Goal: Task Accomplishment & Management: Manage account settings

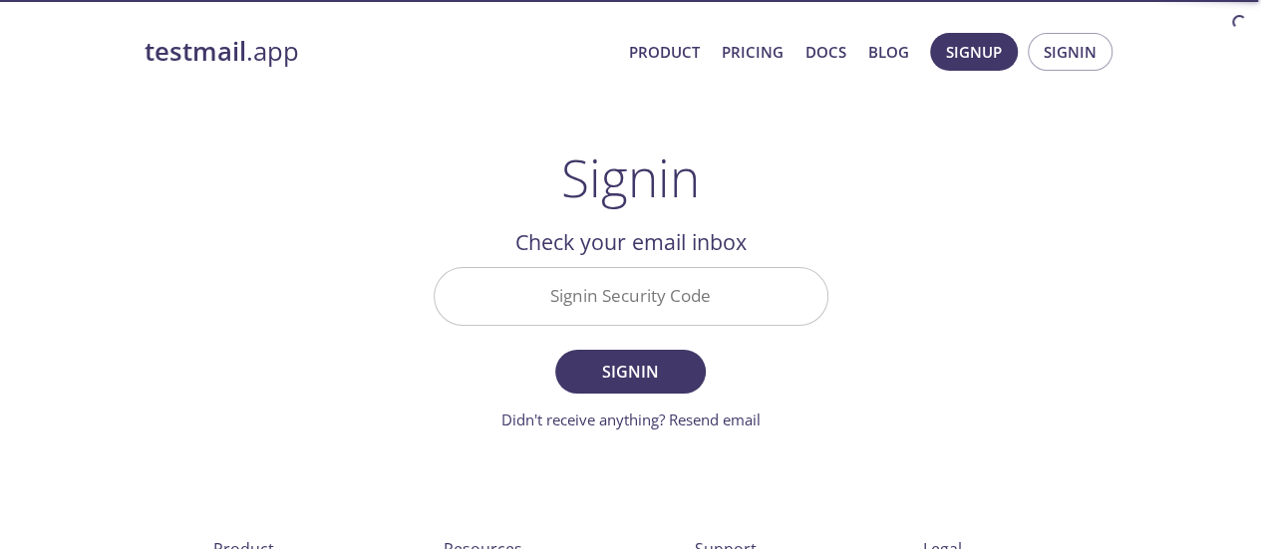
click at [626, 316] on input "Signin Security Code" at bounding box center [631, 296] width 393 height 57
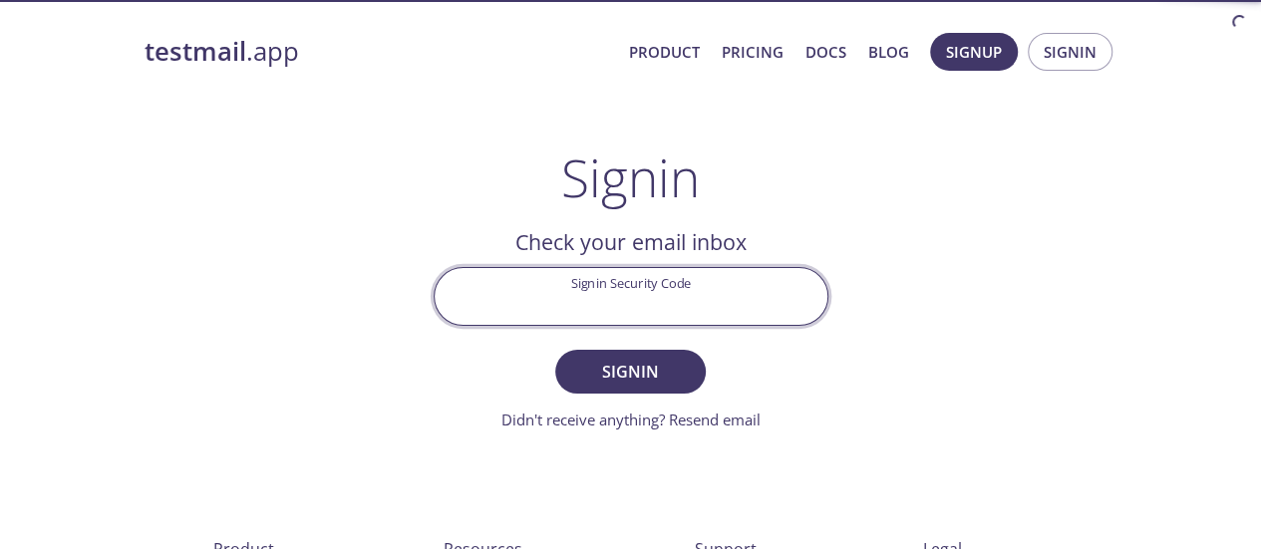
click at [871, 230] on div "testmail .app Product Pricing Docs Blog Signup Signin Signin Welcome back Email…" at bounding box center [631, 435] width 1021 height 831
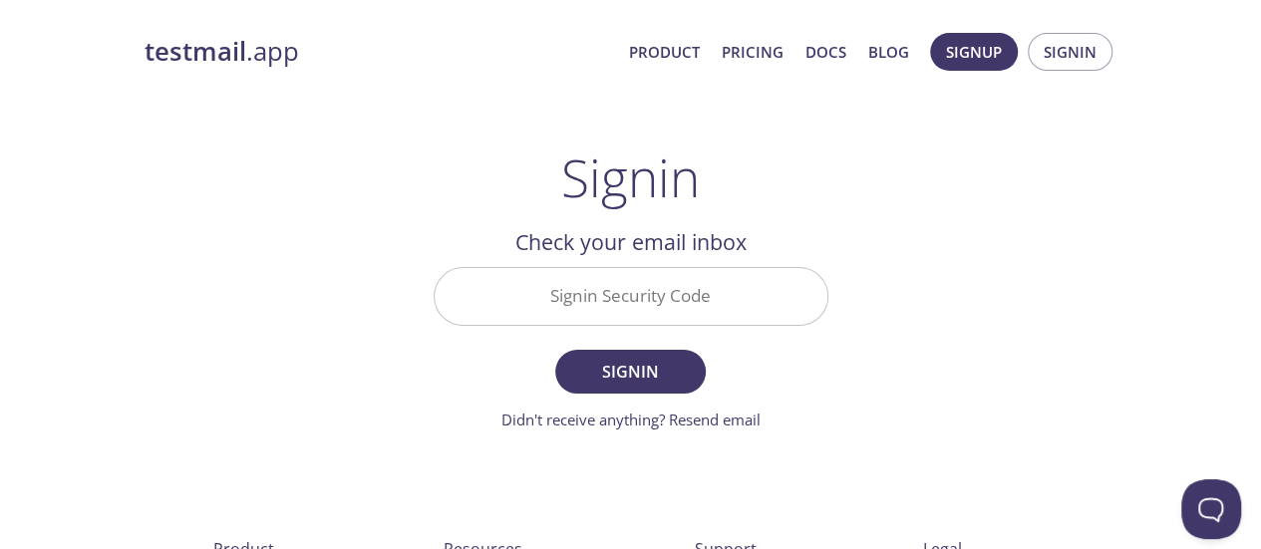
click at [696, 293] on input "Signin Security Code" at bounding box center [631, 296] width 393 height 57
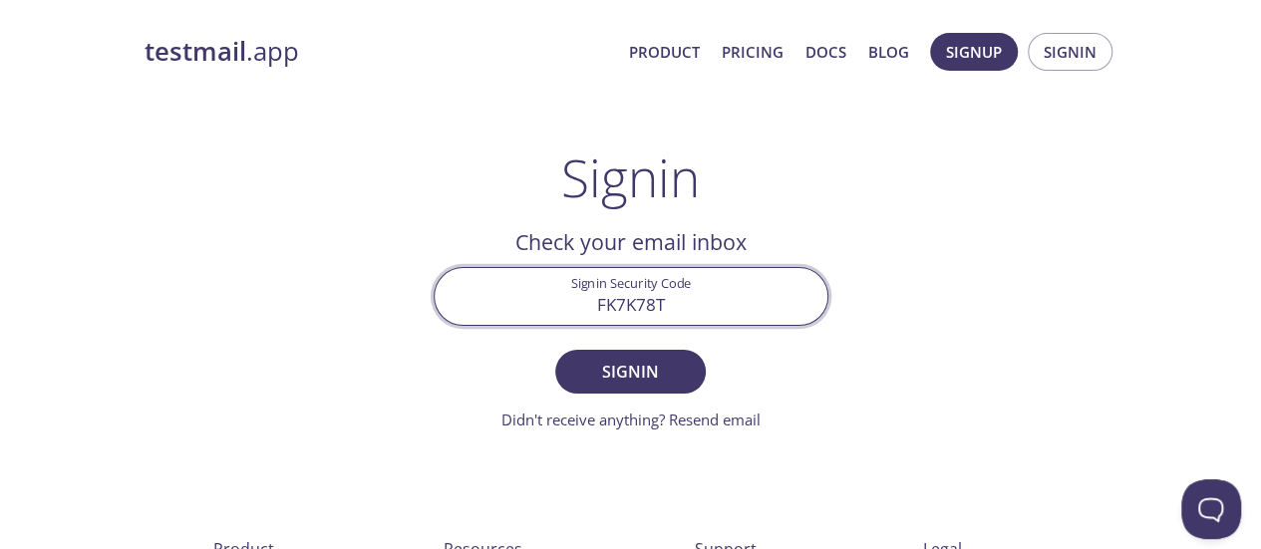
type input "FK7K78T"
click at [555, 350] on button "Signin" at bounding box center [630, 372] width 150 height 44
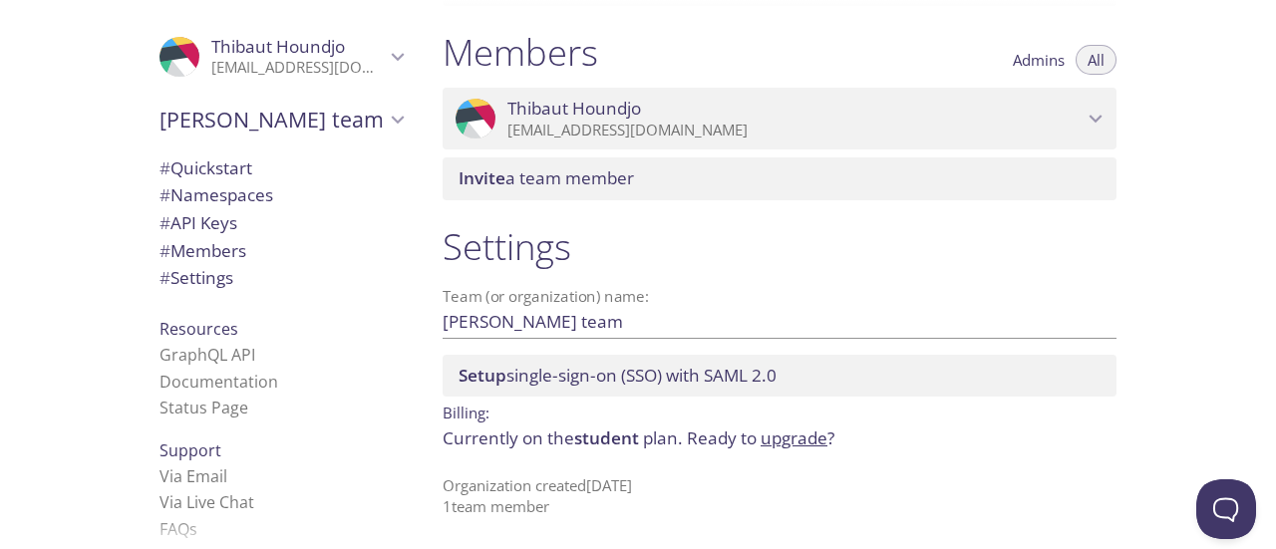
scroll to position [43, 0]
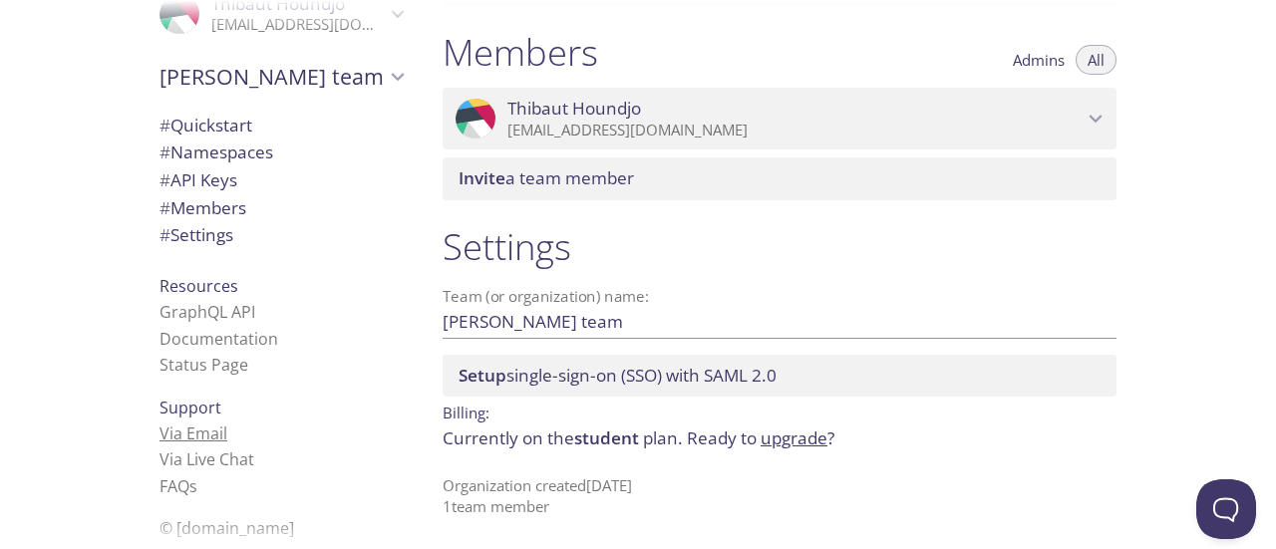
click at [196, 434] on link "Via Email" at bounding box center [194, 434] width 68 height 22
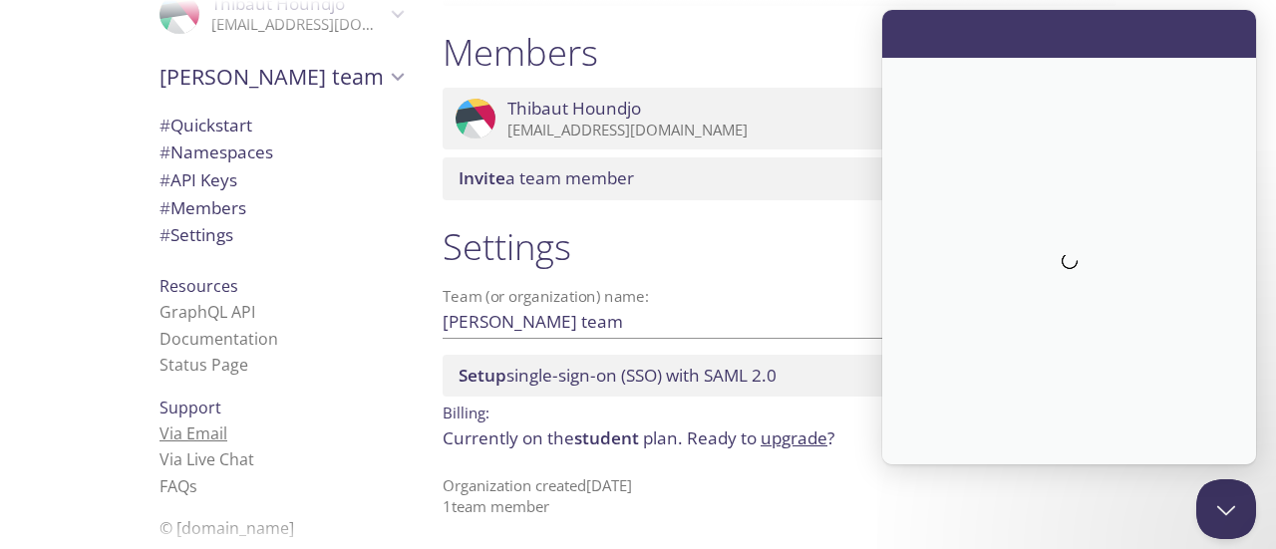
scroll to position [0, 0]
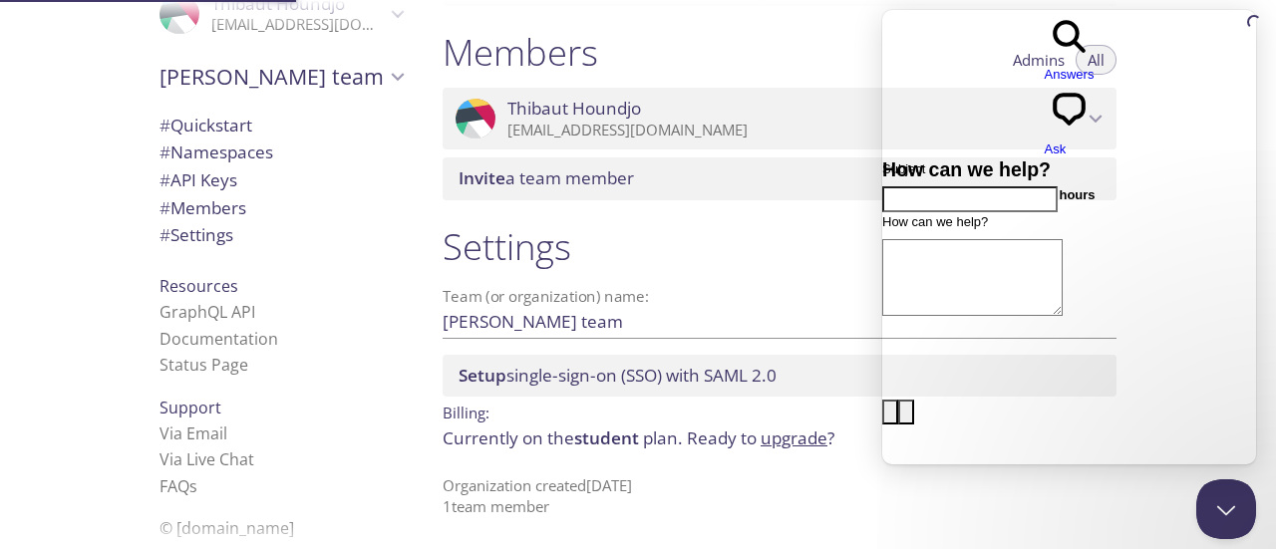
click at [837, 242] on h1 "Settings" at bounding box center [780, 246] width 674 height 45
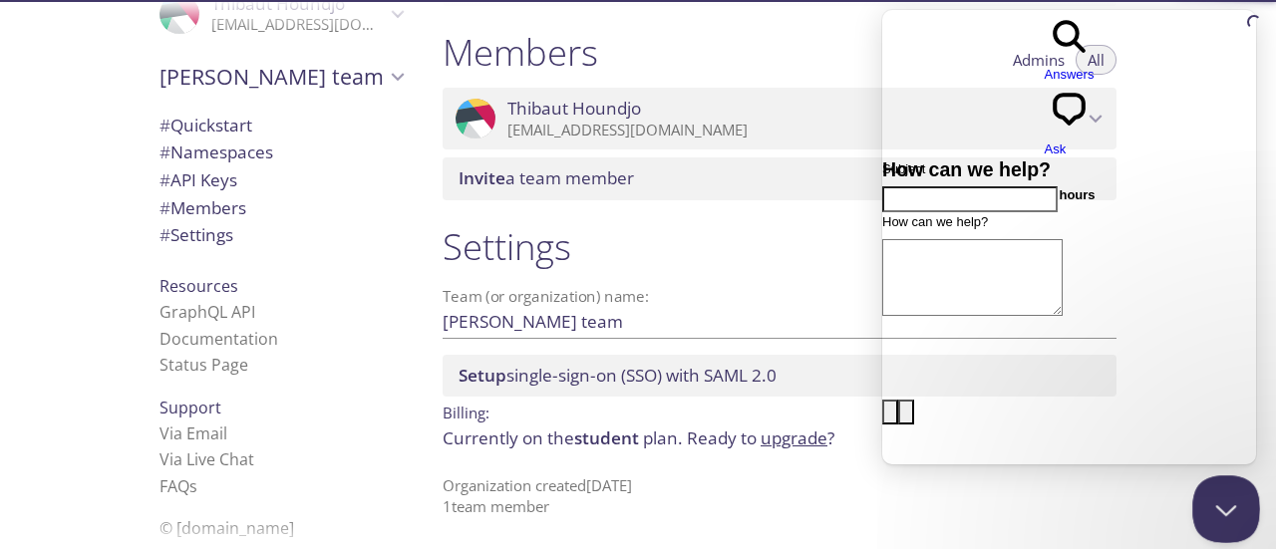
click at [1216, 490] on button "Close Beacon popover" at bounding box center [1222, 506] width 60 height 60
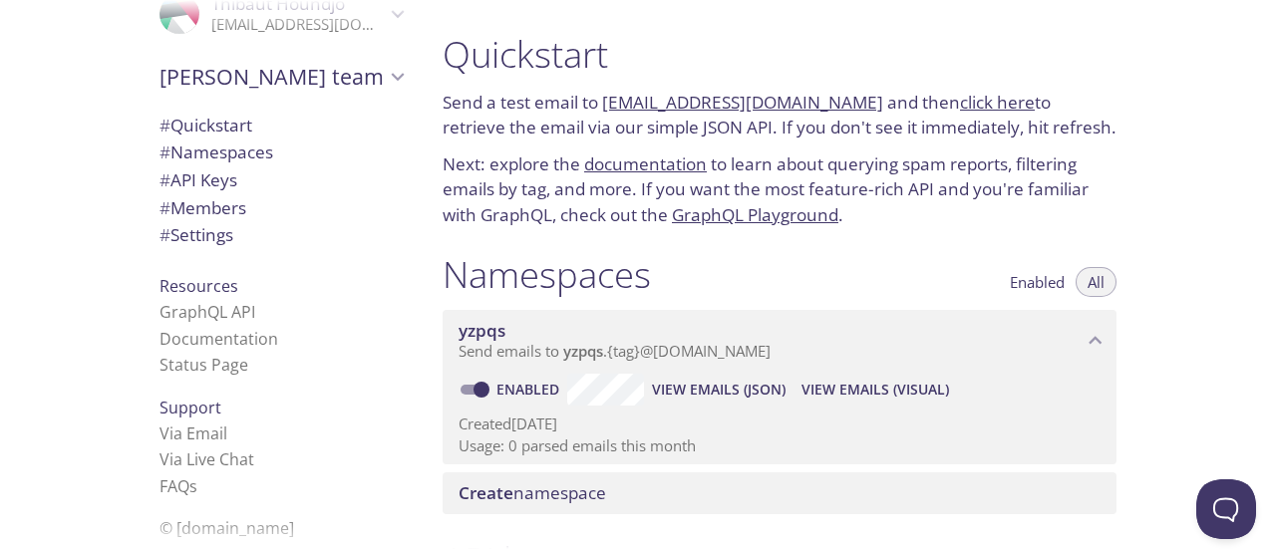
click at [963, 105] on link "click here" at bounding box center [997, 102] width 75 height 23
